Goal: Use online tool/utility

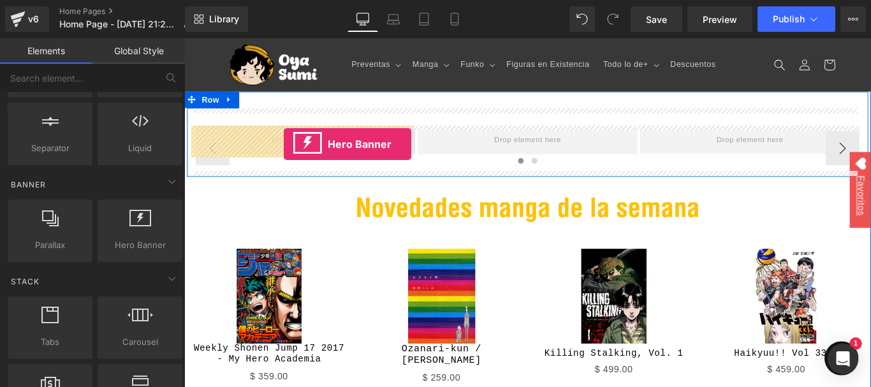
drag, startPoint x: 184, startPoint y: 38, endPoint x: 296, endPoint y: 156, distance: 161.9
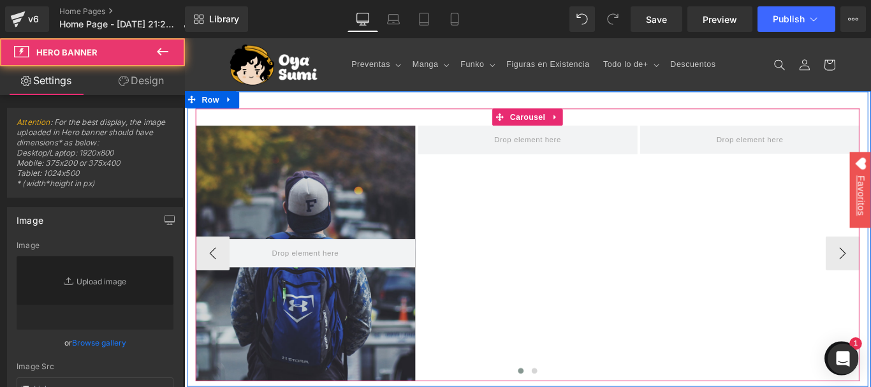
type input "[URL][DOMAIN_NAME]"
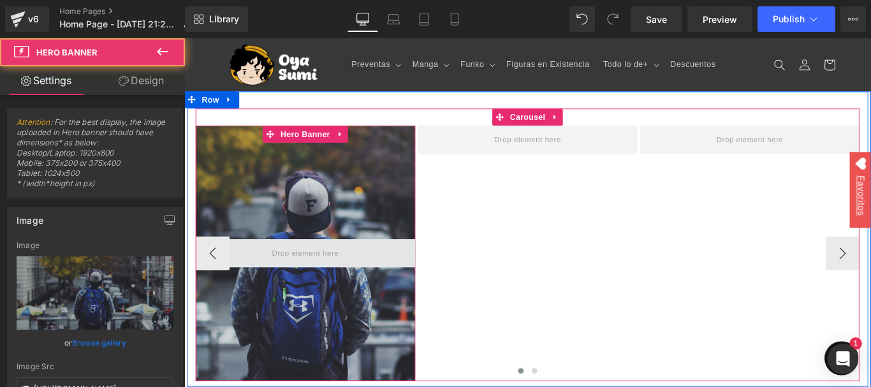
click at [365, 274] on span at bounding box center [320, 280] width 247 height 32
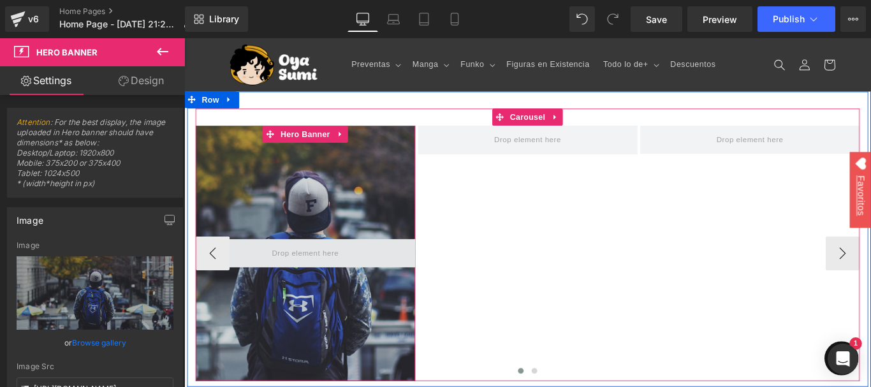
click at [365, 274] on span at bounding box center [320, 280] width 247 height 32
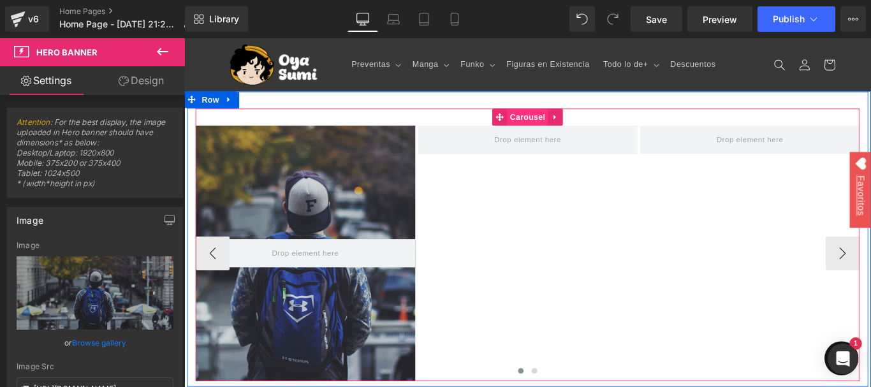
click at [576, 129] on span "Carousel" at bounding box center [570, 126] width 46 height 19
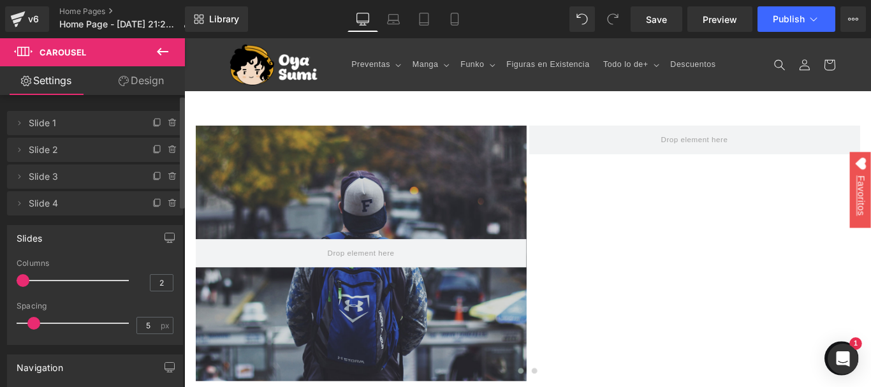
type input "1"
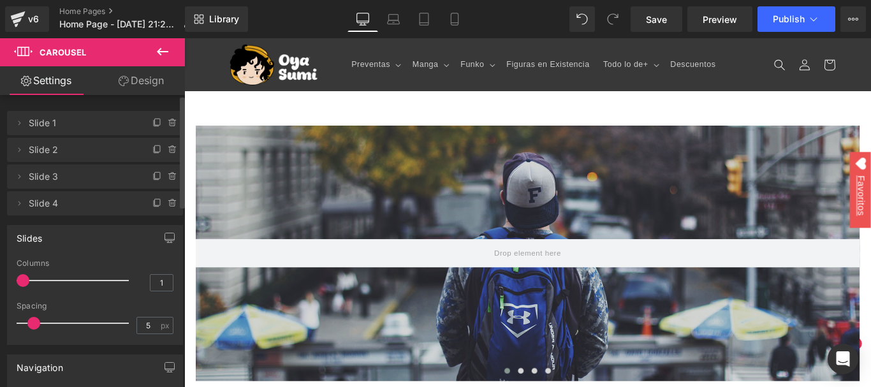
drag, startPoint x: 61, startPoint y: 286, endPoint x: 28, endPoint y: 288, distance: 33.2
click at [28, 288] on div at bounding box center [76, 281] width 106 height 26
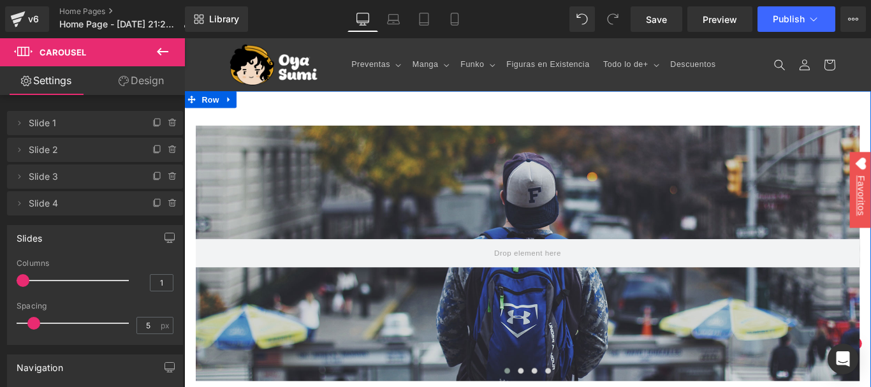
scroll to position [38, 0]
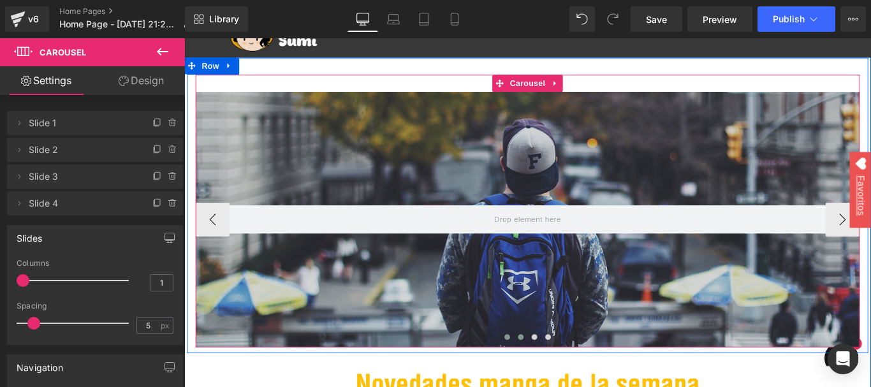
click at [558, 377] on button at bounding box center [562, 373] width 15 height 13
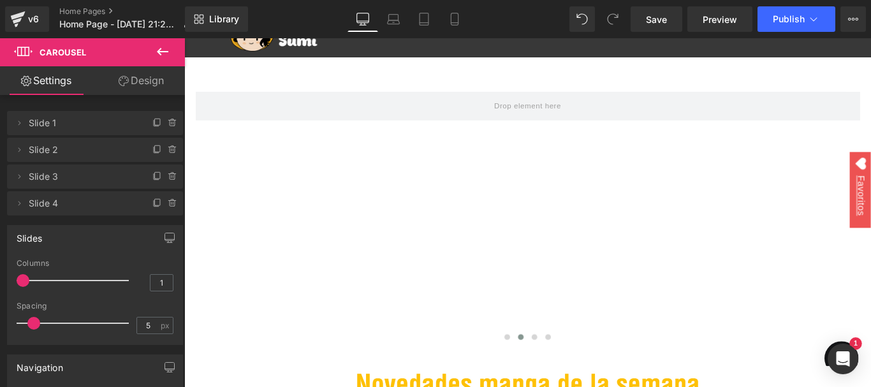
click at [158, 52] on icon at bounding box center [162, 52] width 11 height 8
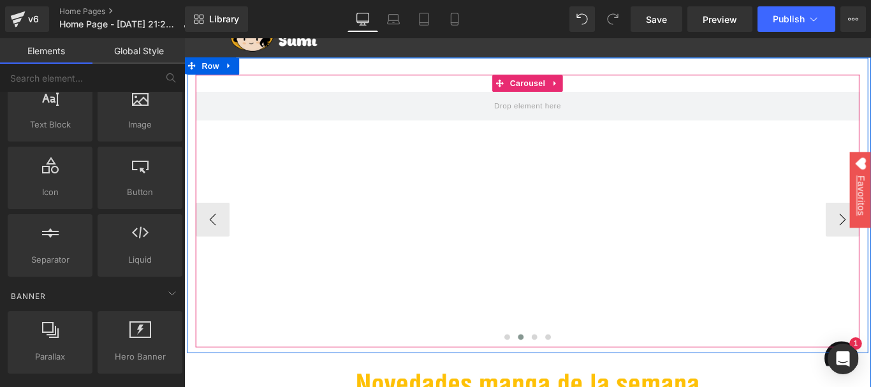
scroll to position [0, 0]
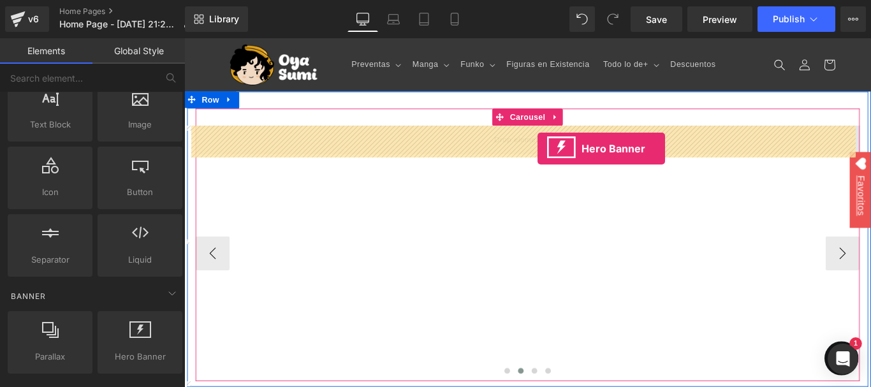
drag, startPoint x: 310, startPoint y: 388, endPoint x: 581, endPoint y: 162, distance: 353.1
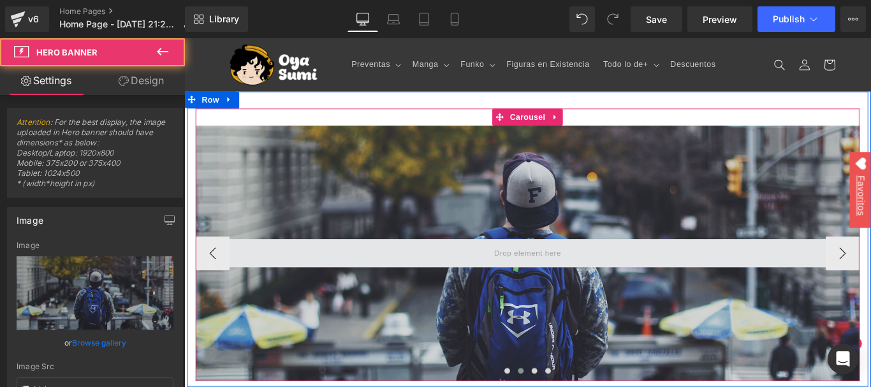
type input "[URL][DOMAIN_NAME]"
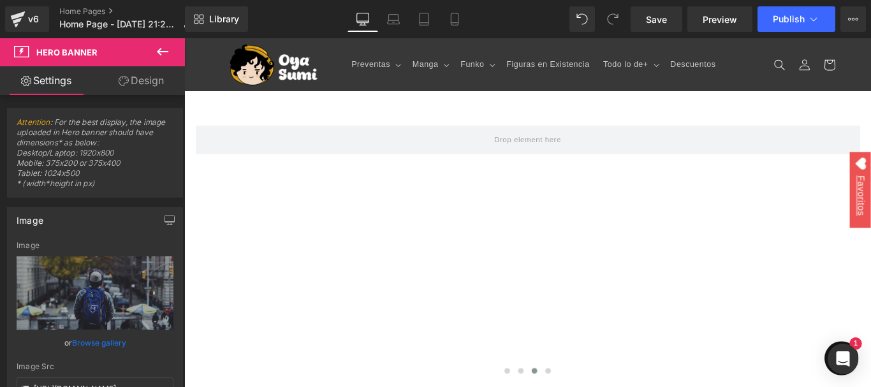
click at [163, 55] on icon at bounding box center [162, 51] width 15 height 15
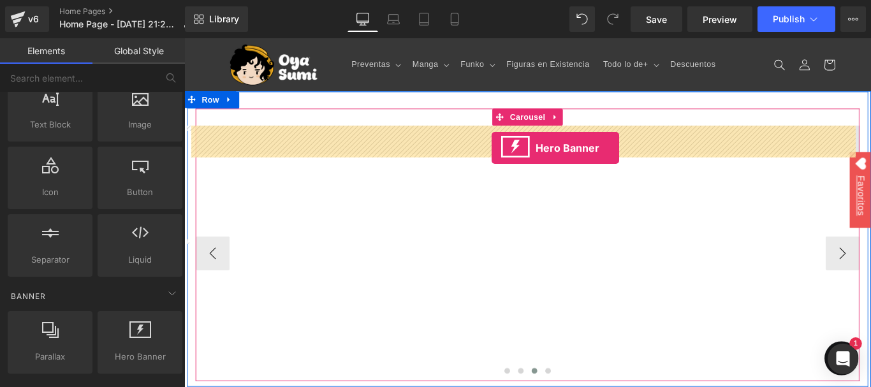
drag, startPoint x: 328, startPoint y: 374, endPoint x: 530, endPoint y: 159, distance: 295.4
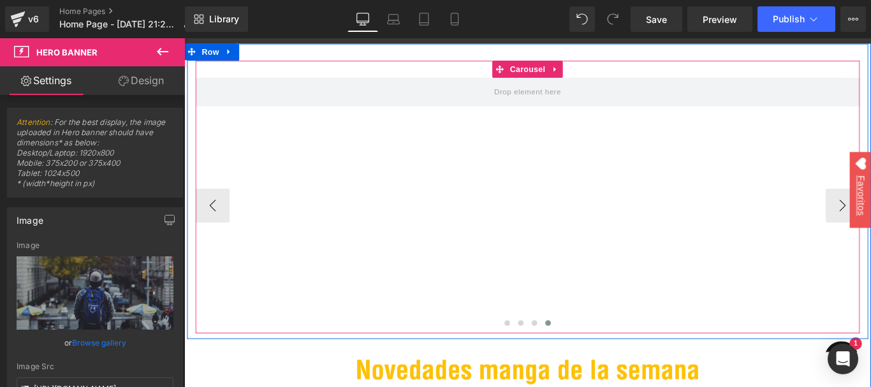
scroll to position [55, 0]
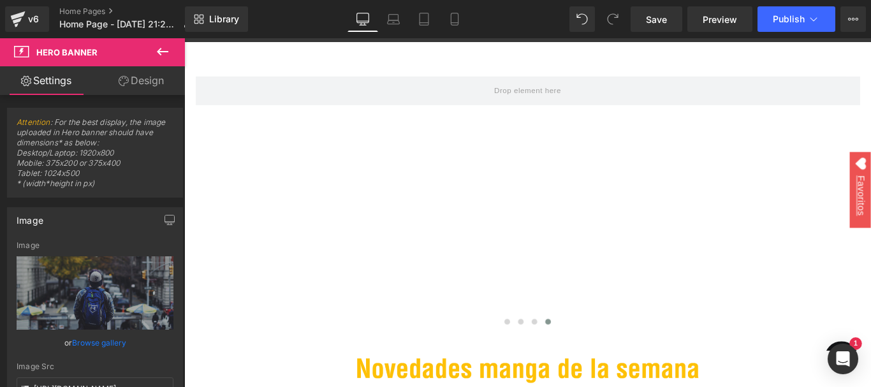
click at [158, 46] on icon at bounding box center [162, 51] width 15 height 15
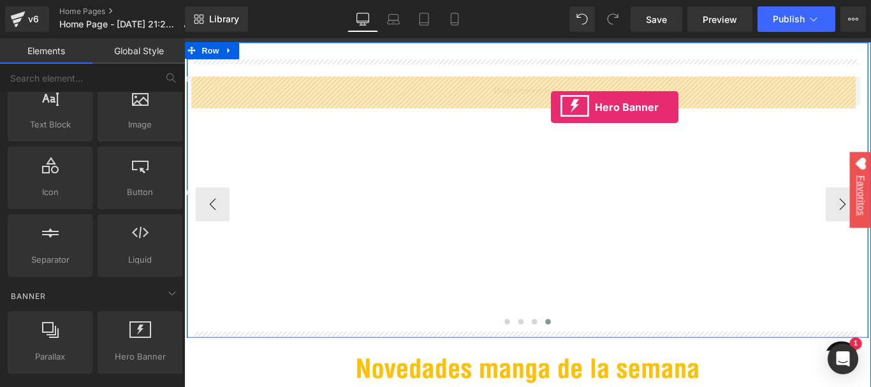
drag, startPoint x: 329, startPoint y: 367, endPoint x: 596, endPoint y: 115, distance: 366.7
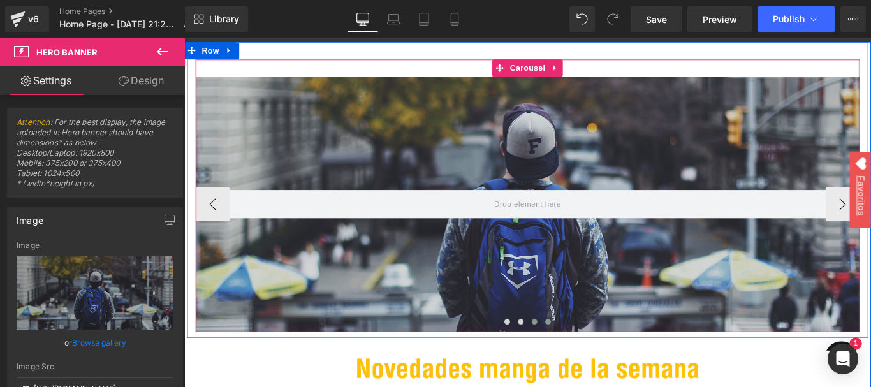
click at [578, 356] on button at bounding box center [577, 356] width 15 height 13
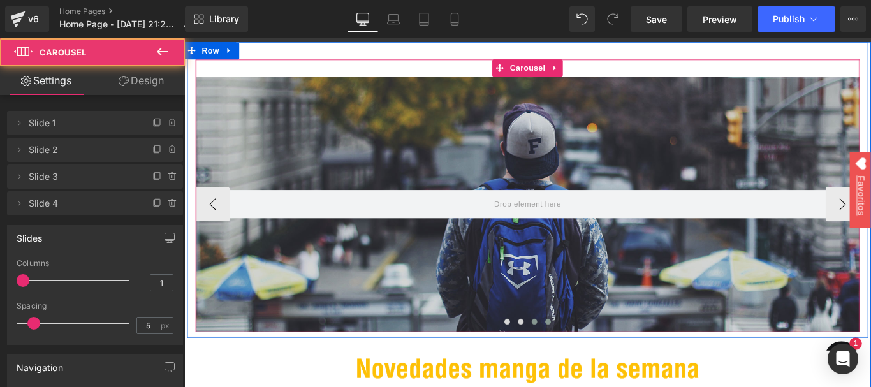
click at [590, 358] on span at bounding box center [593, 356] width 6 height 6
click at [547, 360] on button at bounding box center [546, 356] width 15 height 13
click at [544, 356] on span at bounding box center [547, 356] width 6 height 6
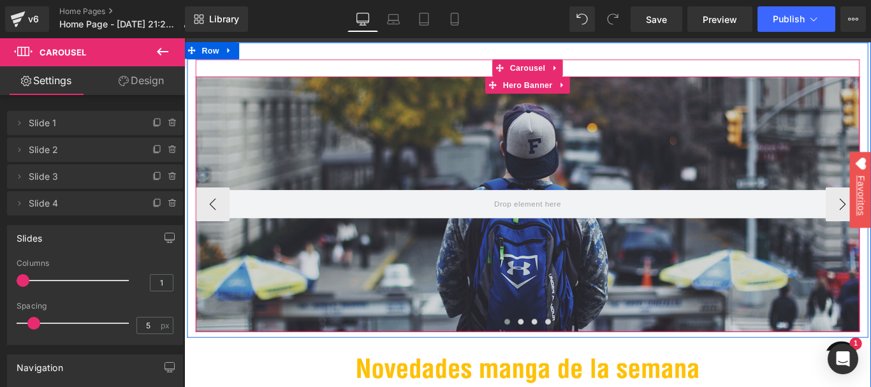
click at [479, 152] on div at bounding box center [570, 224] width 746 height 287
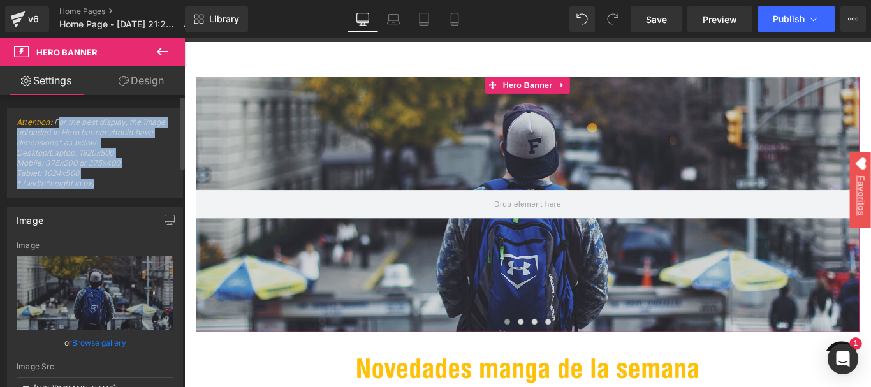
drag, startPoint x: 56, startPoint y: 121, endPoint x: 100, endPoint y: 184, distance: 76.9
click at [100, 184] on span "Attention : For the best display, the image uploaded in Hero banner should have…" at bounding box center [95, 157] width 157 height 80
copy span "or the best display, the image uploaded in Hero banner should have dimensions* …"
